Goal: Find specific page/section: Find specific page/section

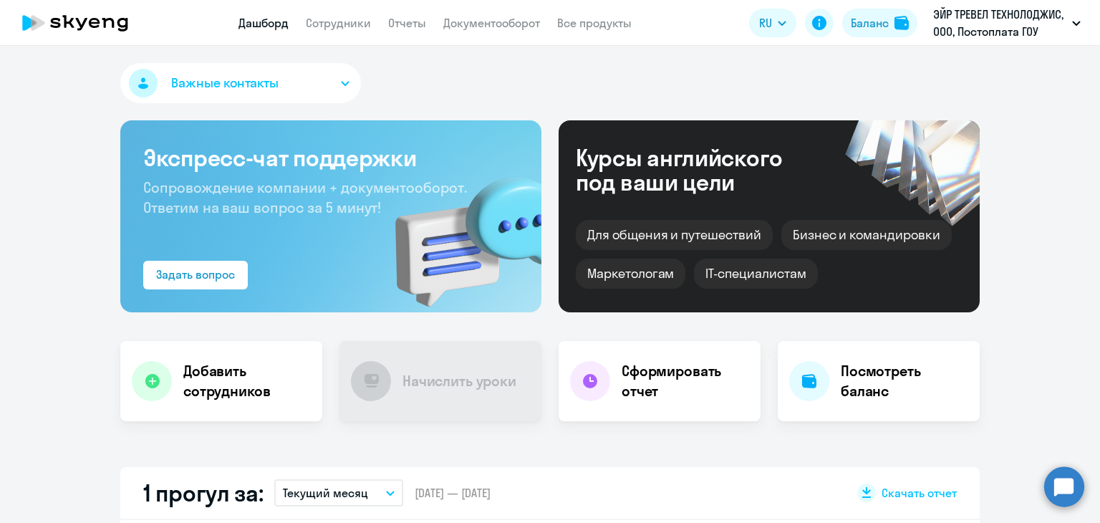
select select "30"
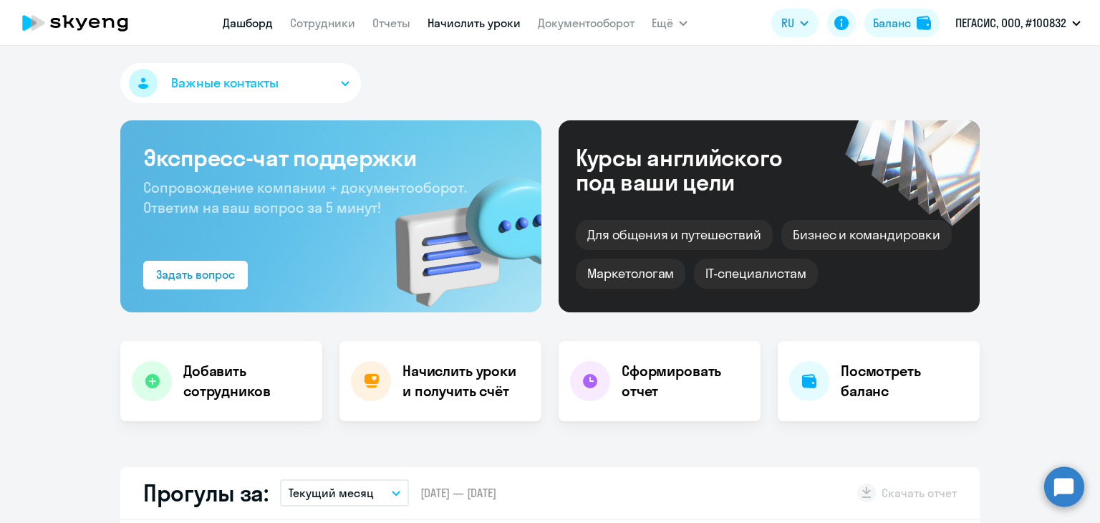
click at [473, 29] on link "Начислить уроки" at bounding box center [474, 23] width 93 height 14
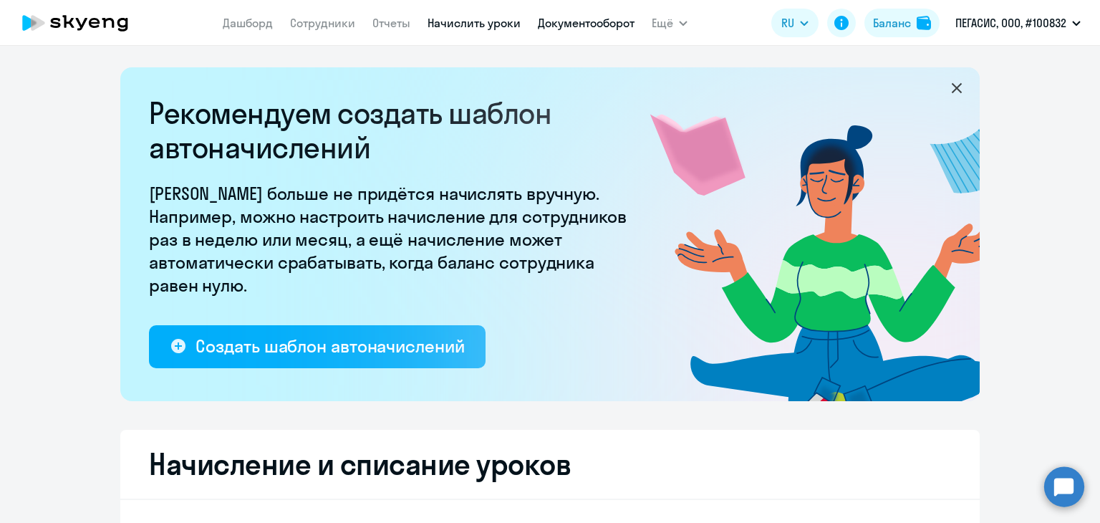
select select "10"
click at [545, 17] on link "Документооборот" at bounding box center [586, 23] width 97 height 14
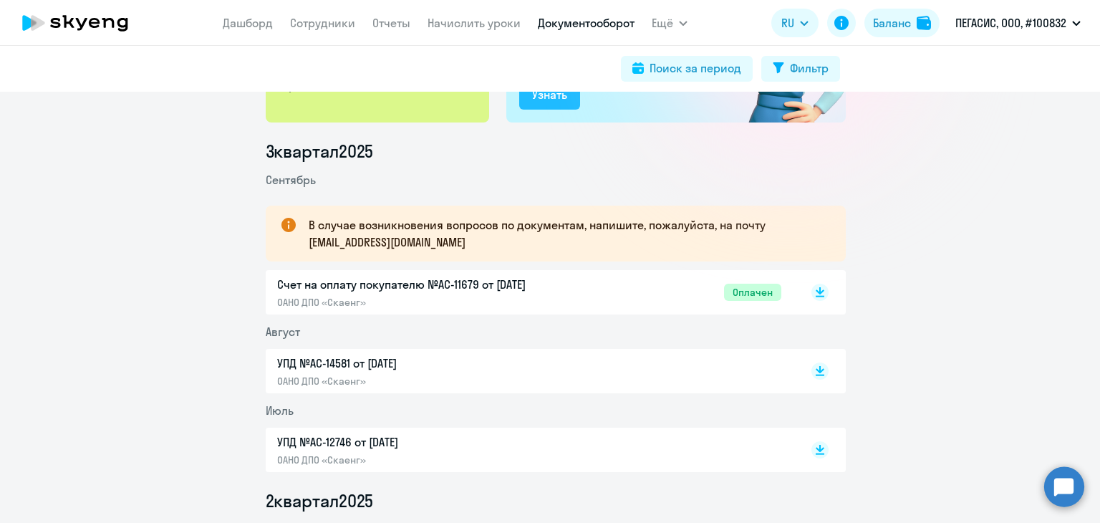
scroll to position [287, 0]
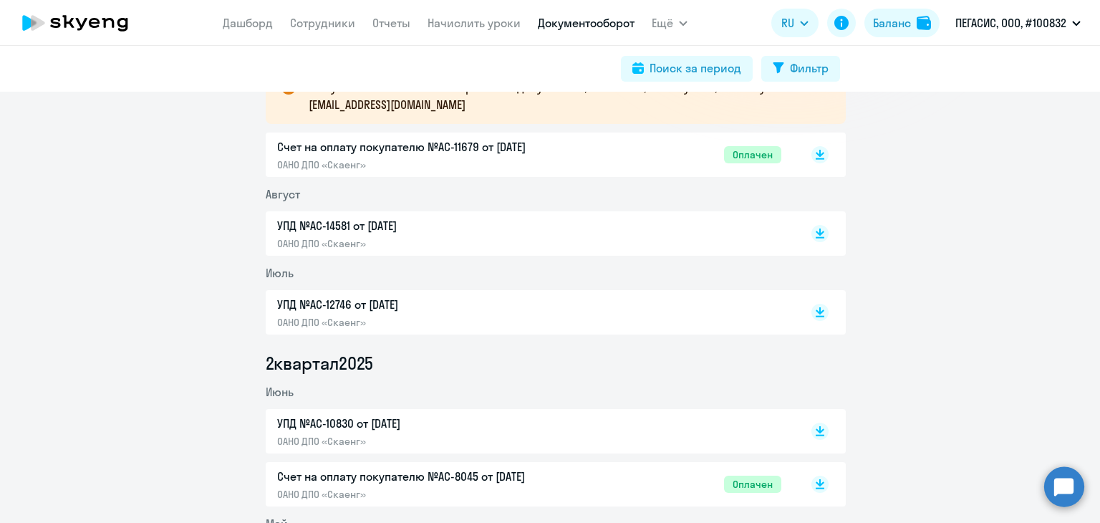
click at [416, 234] on p "УПД №AC-14581 от [DATE]" at bounding box center [427, 225] width 301 height 17
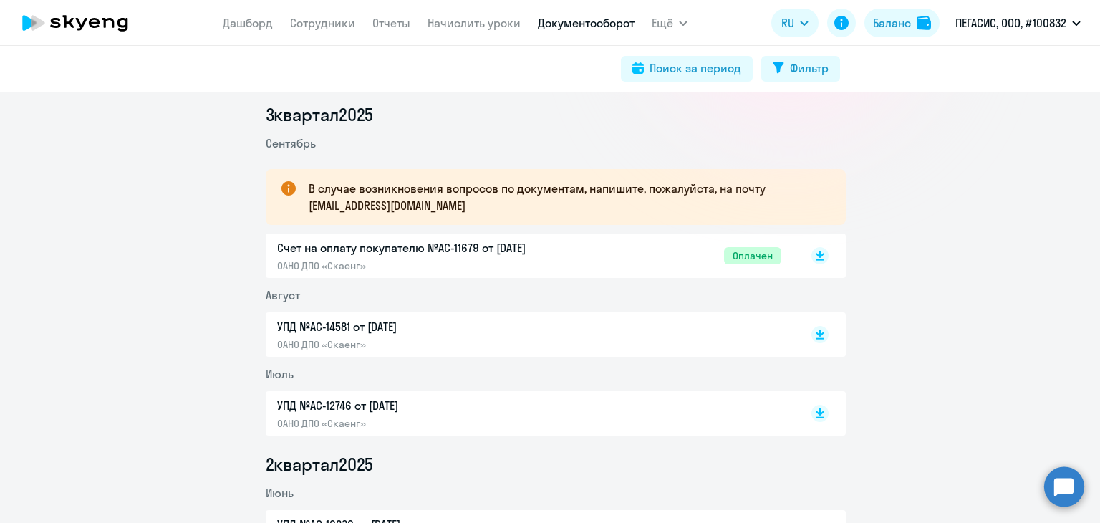
scroll to position [72, 0]
